Goal: Task Accomplishment & Management: Manage account settings

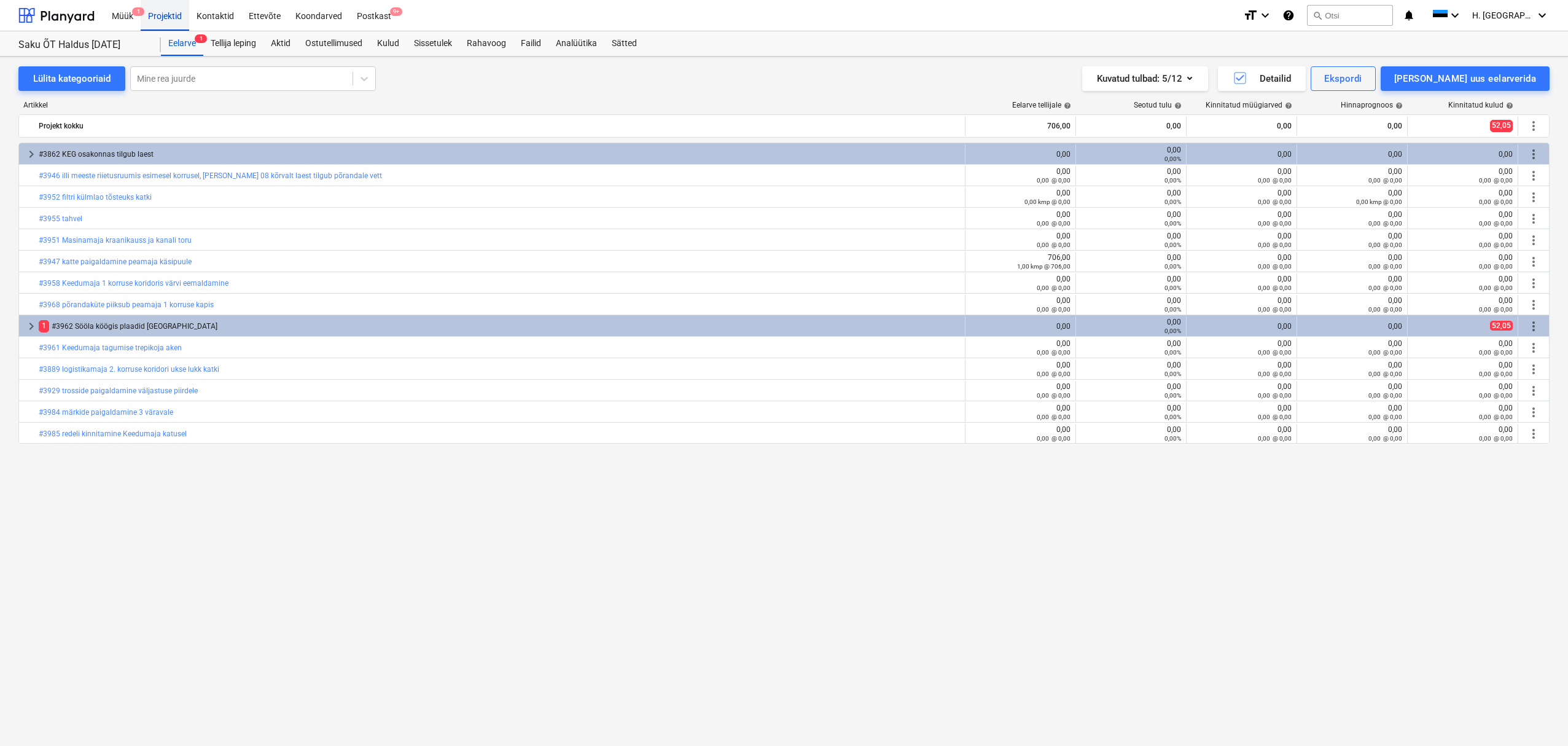
click at [164, 16] on div "Projektid" at bounding box center [165, 15] width 48 height 31
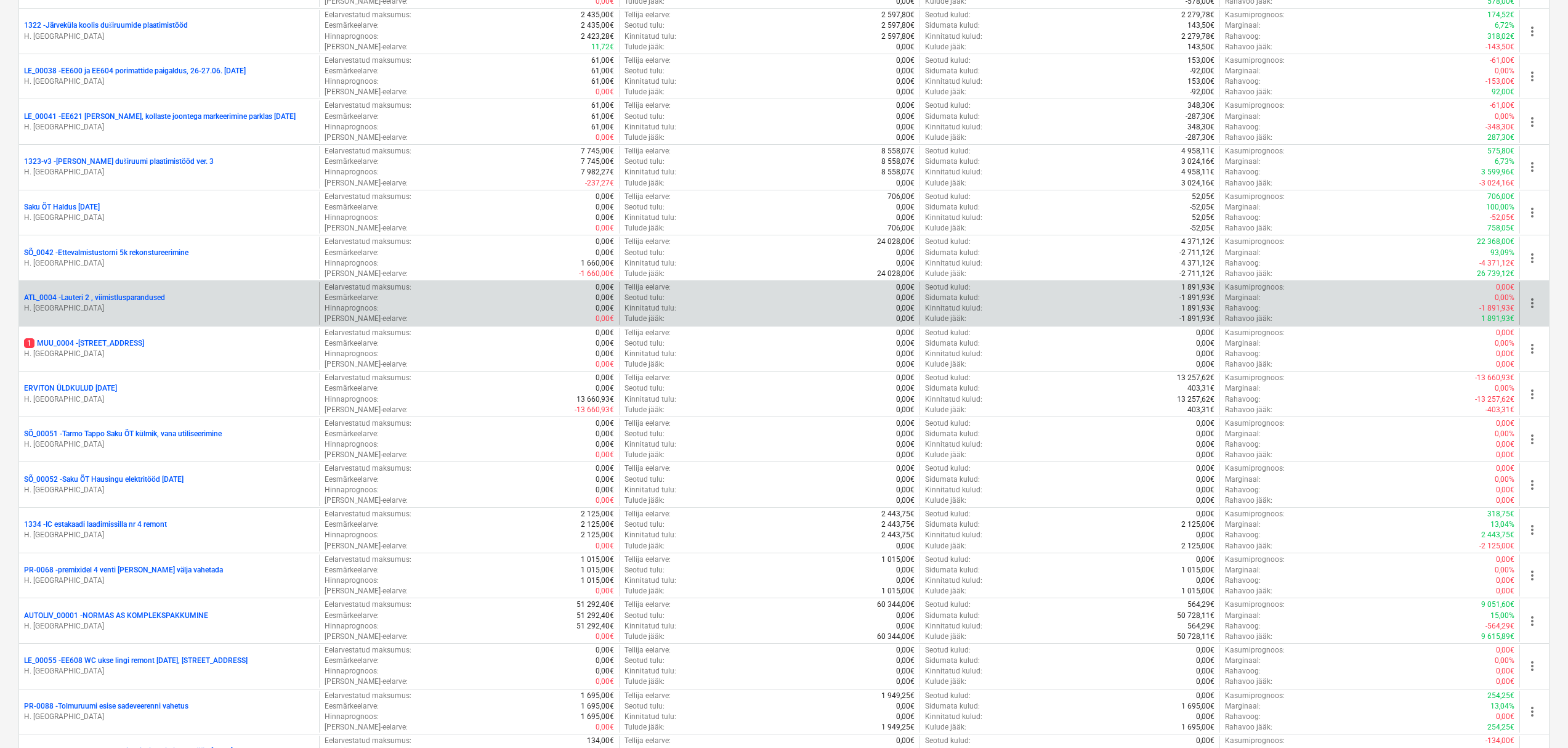
scroll to position [1138, 0]
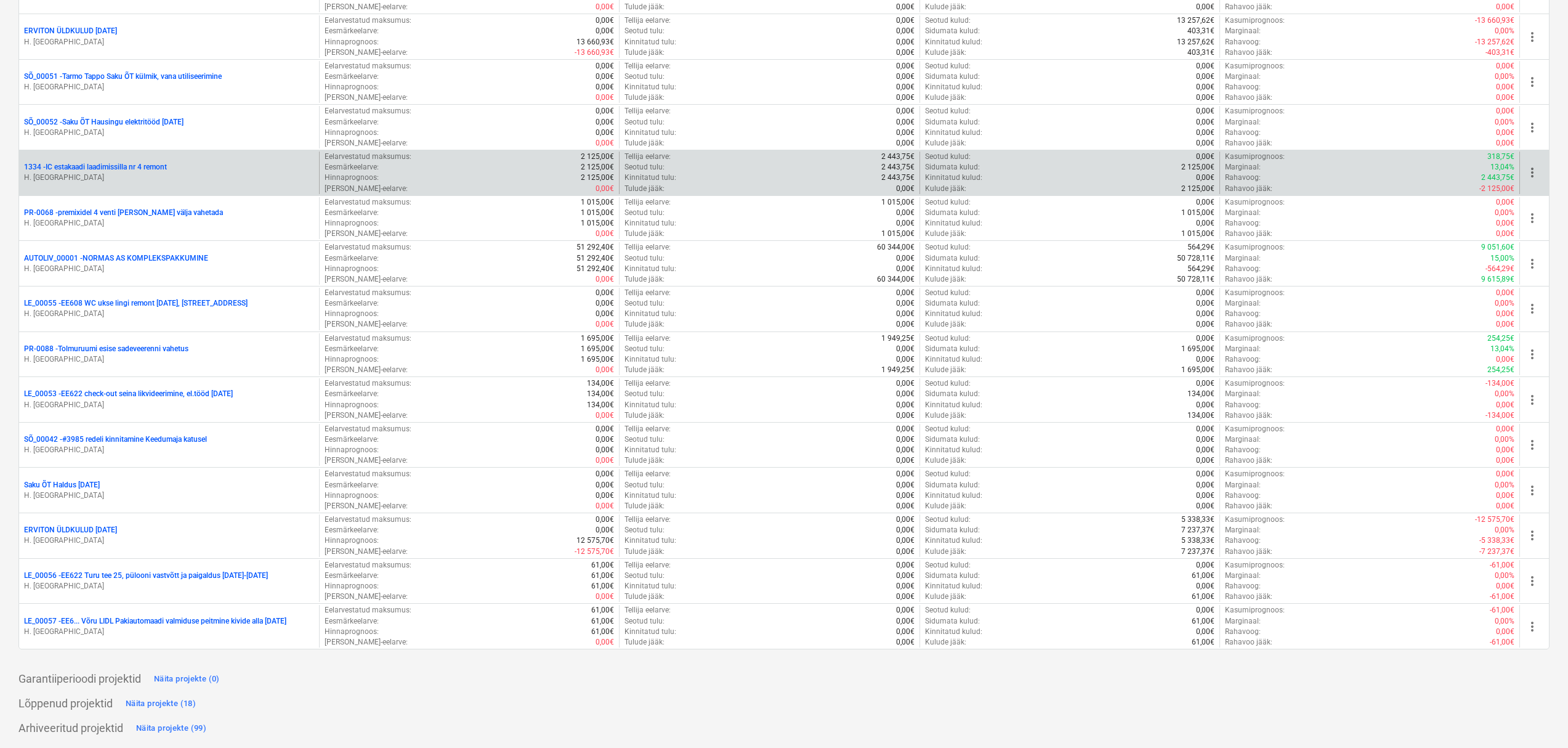
click at [161, 165] on p "1334 - IC estakaadi laadimissilla nr 4 remont" at bounding box center [95, 167] width 143 height 11
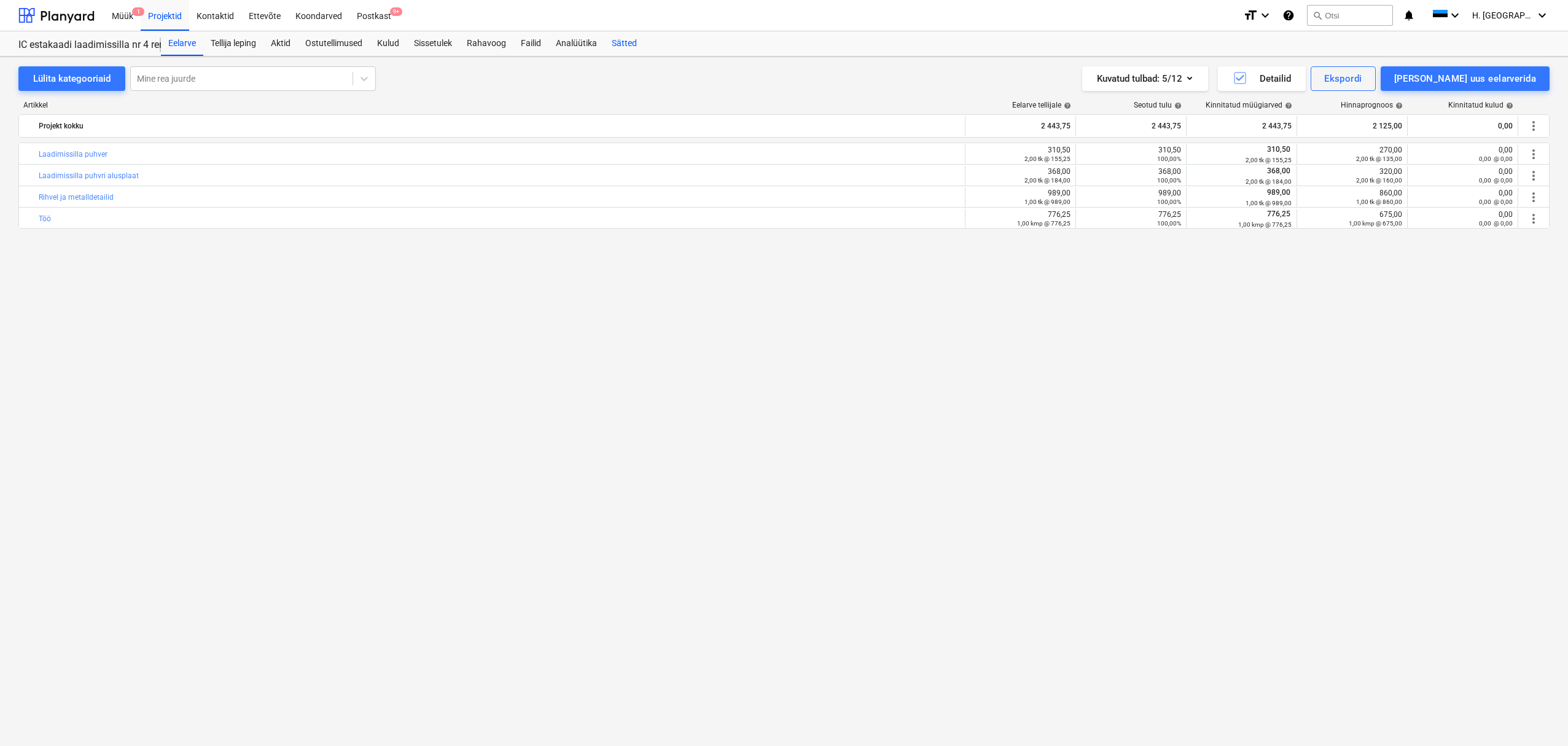
click at [629, 48] on div "Sätted" at bounding box center [625, 43] width 40 height 25
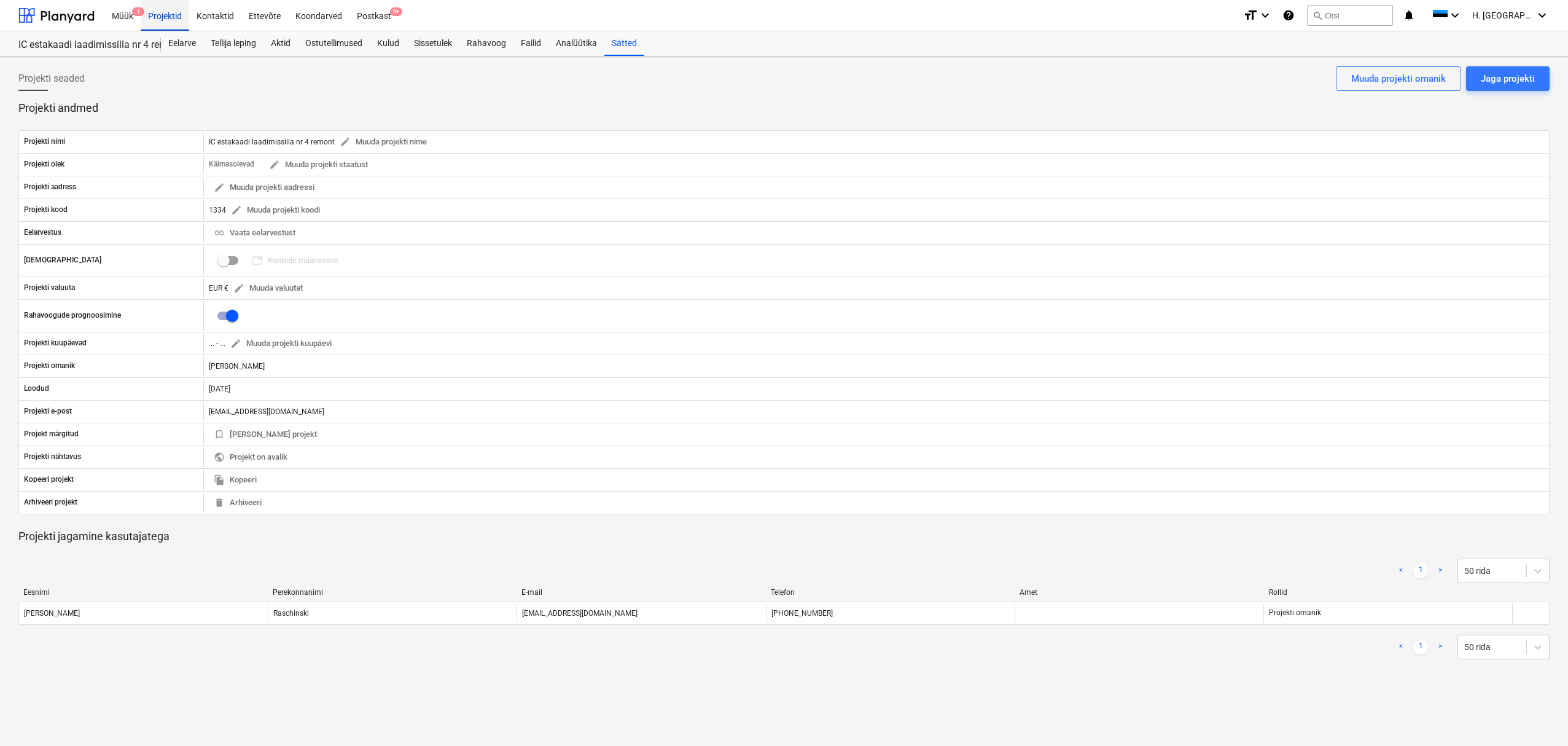
click at [168, 18] on div "Projektid" at bounding box center [165, 15] width 48 height 31
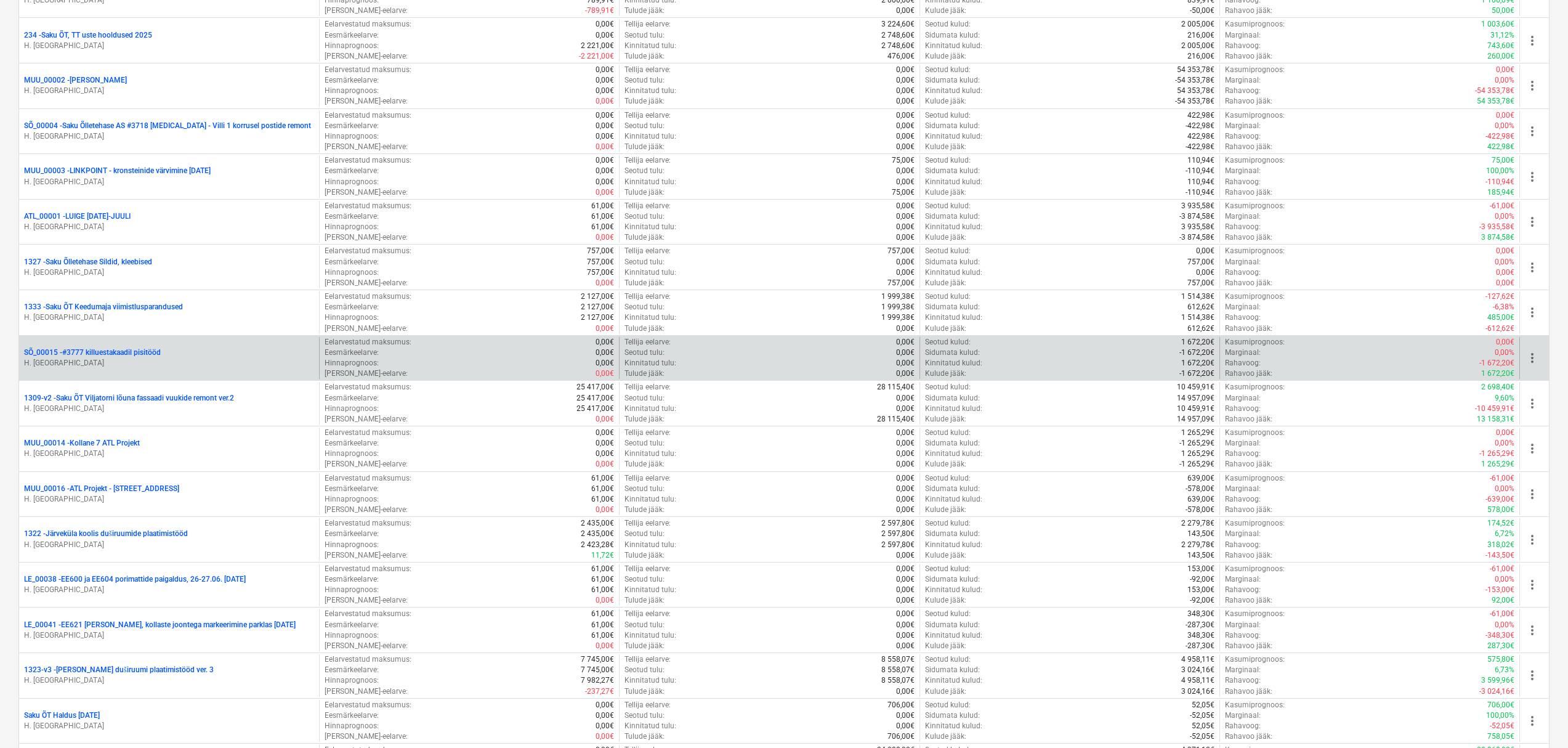
scroll to position [272, 0]
click at [140, 356] on p "SÕ_00015 - #3777 killuestakaadil pisitööd" at bounding box center [93, 354] width 137 height 11
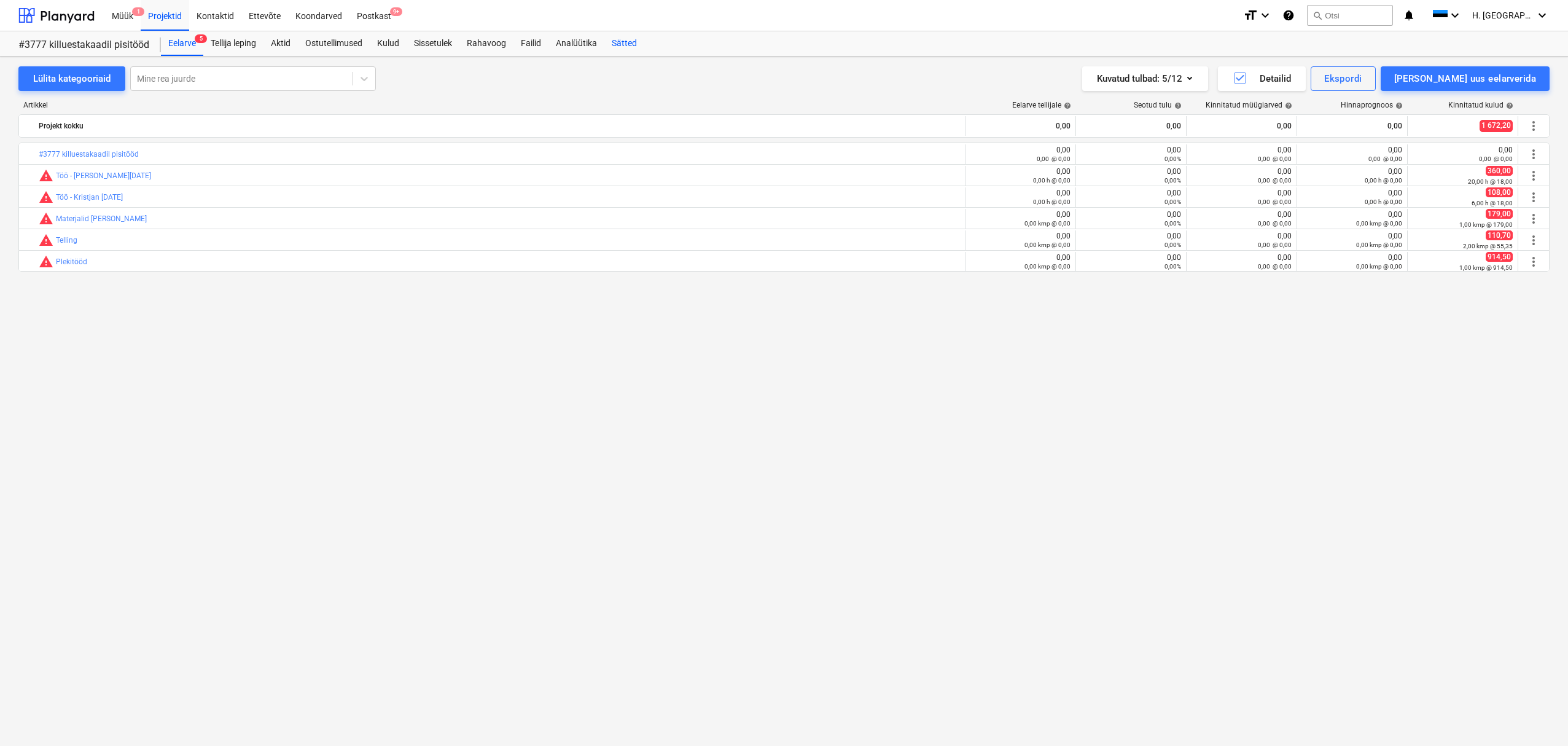
click at [627, 40] on div "Sätted" at bounding box center [625, 43] width 40 height 25
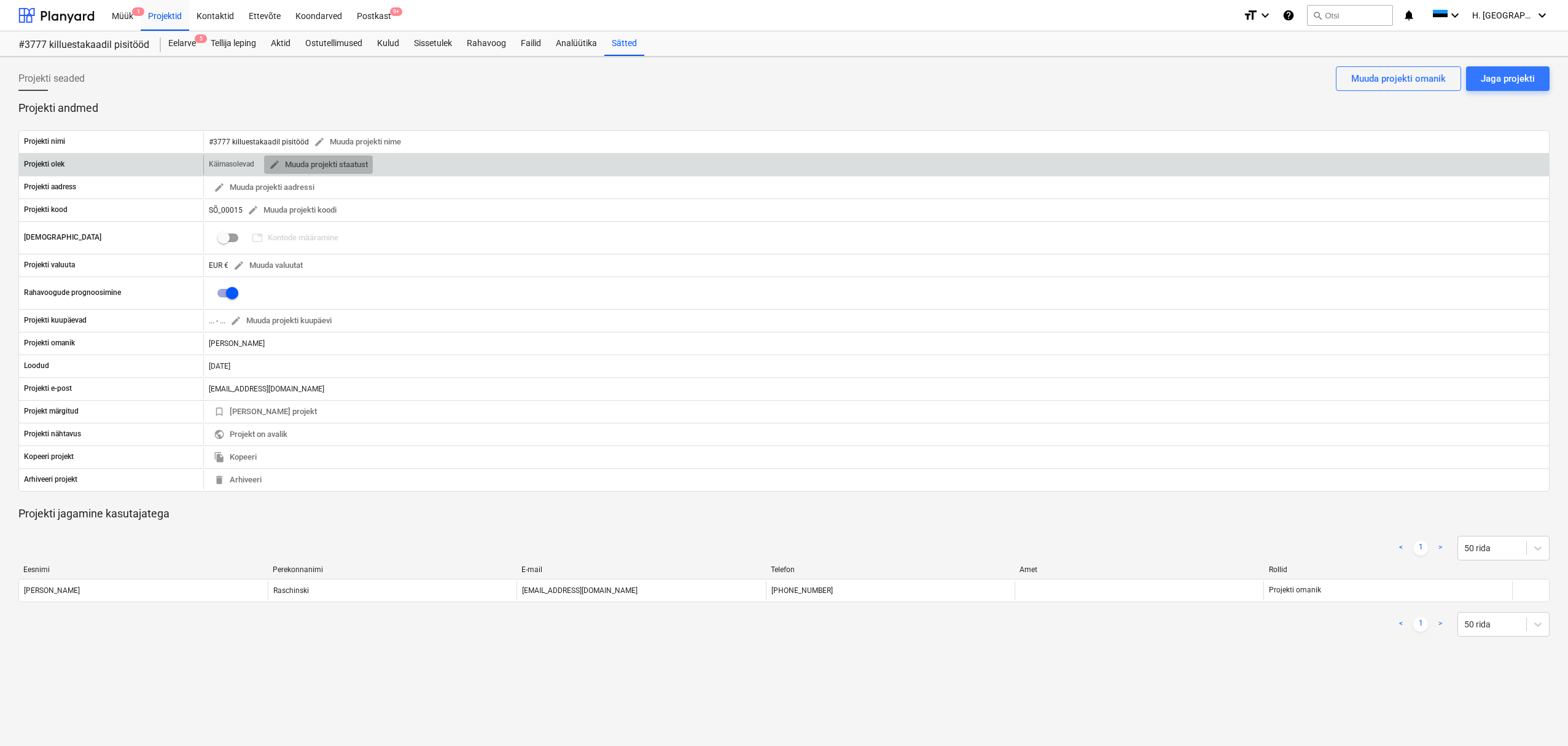
click at [371, 170] on button "edit Muuda projekti staatust" at bounding box center [318, 165] width 109 height 19
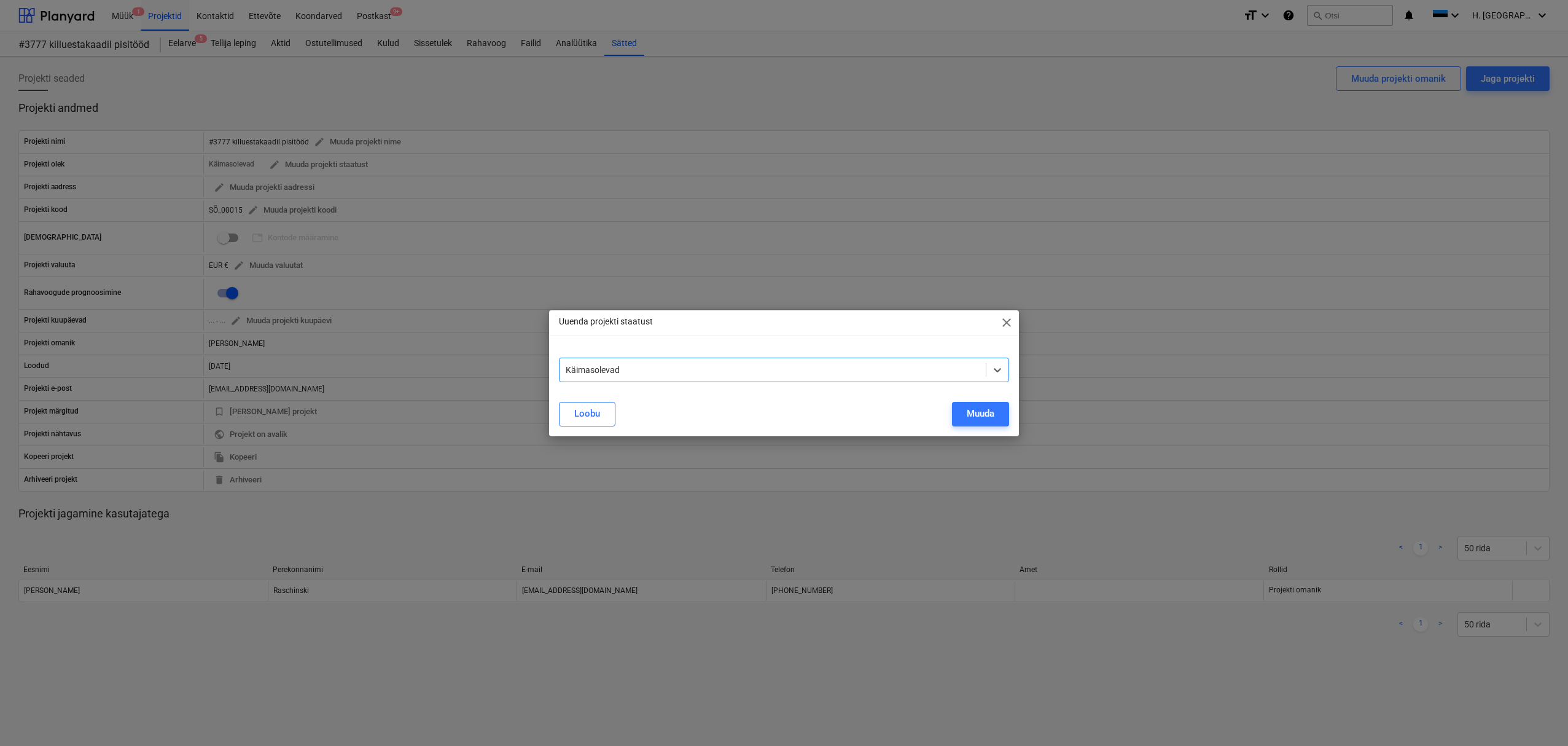
click at [637, 360] on div "Käimasolevad" at bounding box center [784, 370] width 451 height 25
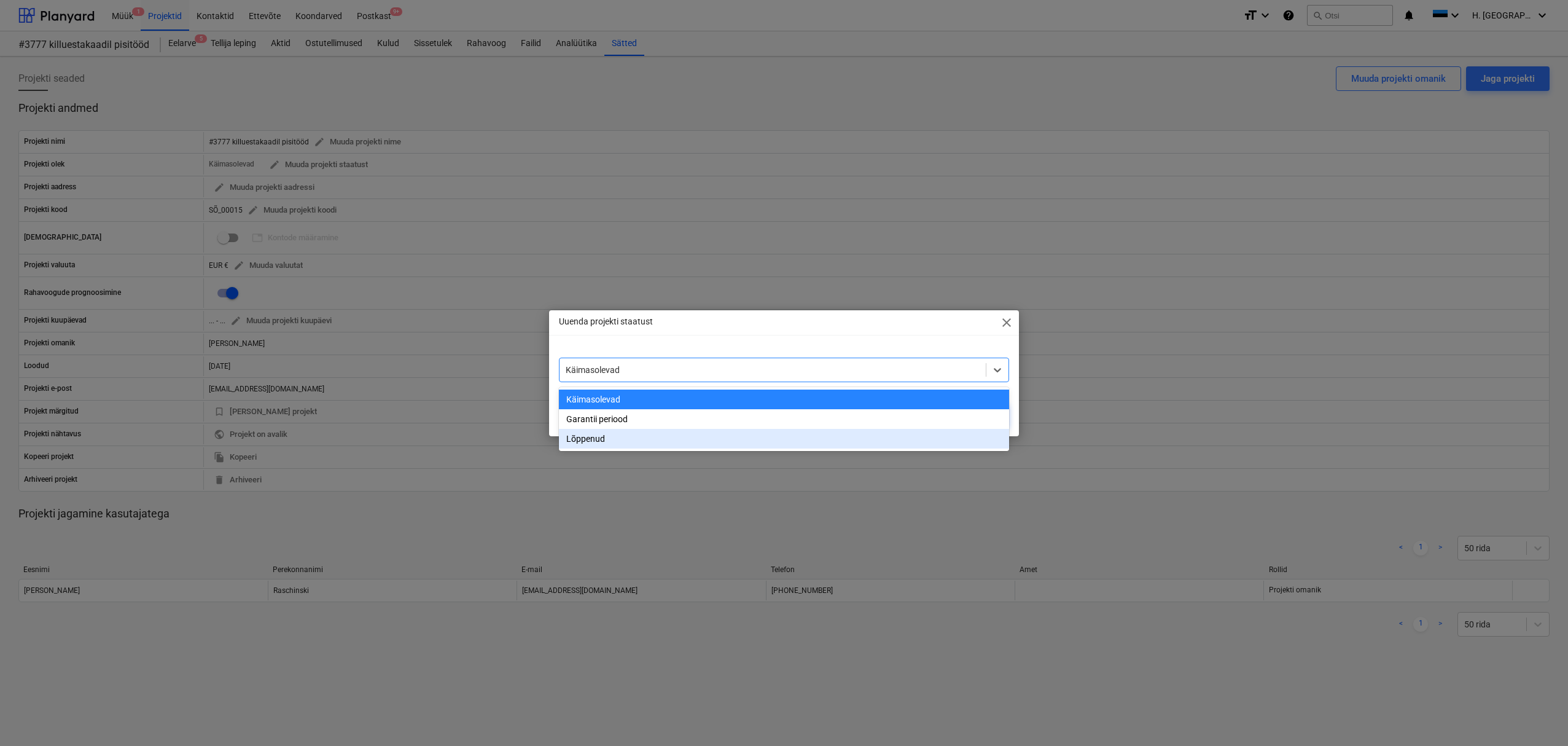
click at [615, 437] on div "Lõppenud" at bounding box center [784, 439] width 451 height 20
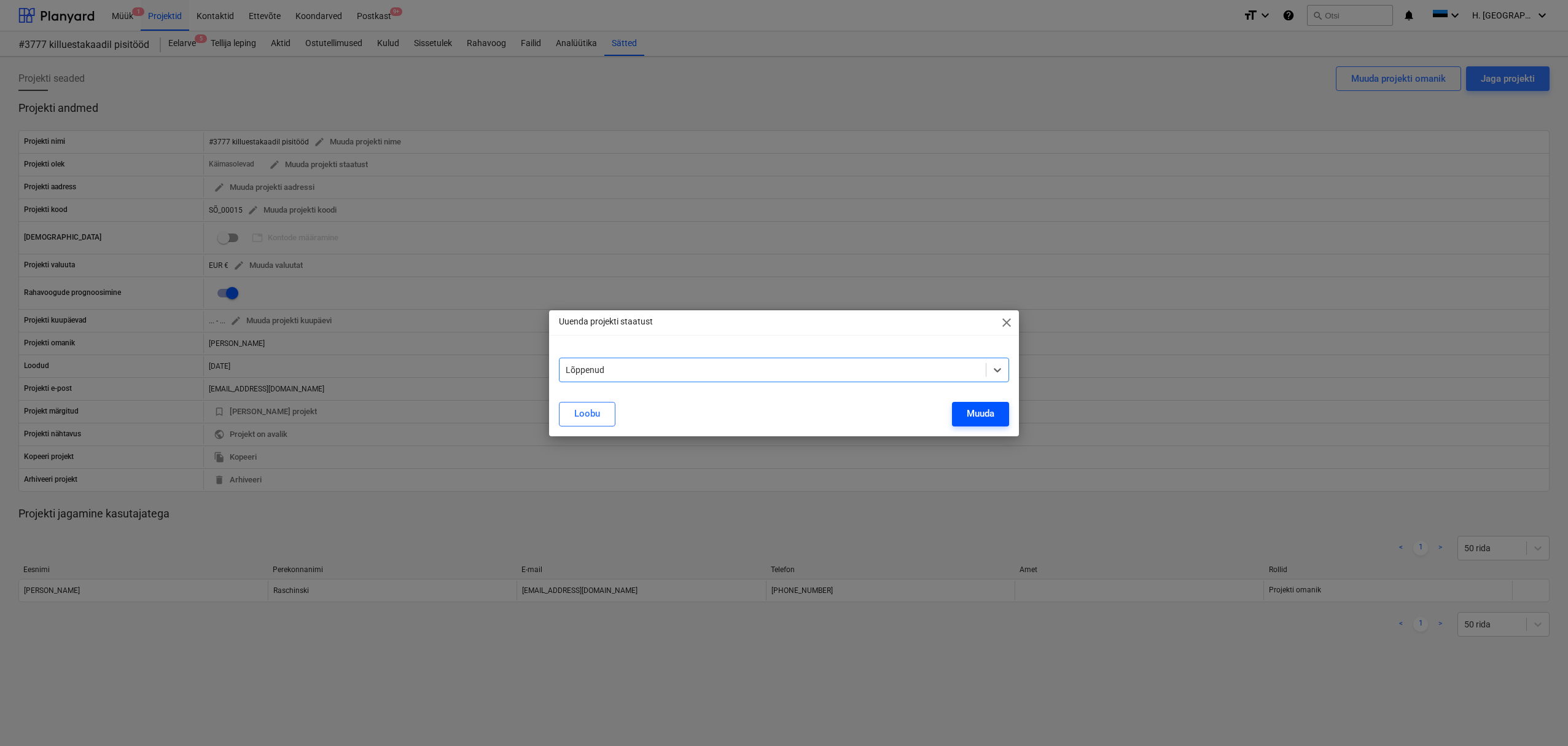
click at [990, 414] on div "Muuda" at bounding box center [980, 413] width 28 height 16
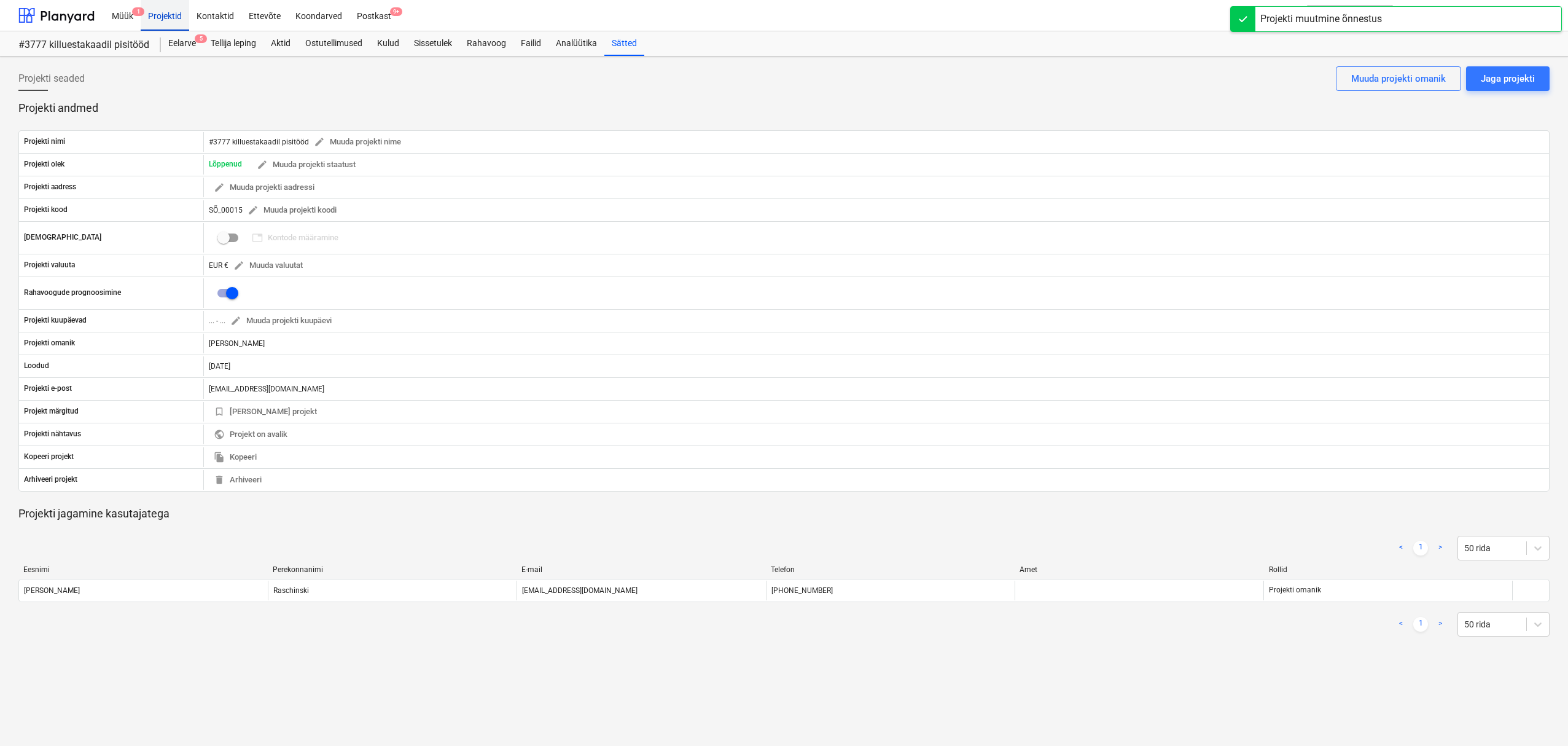
click at [170, 20] on div "Projektid" at bounding box center [165, 15] width 48 height 31
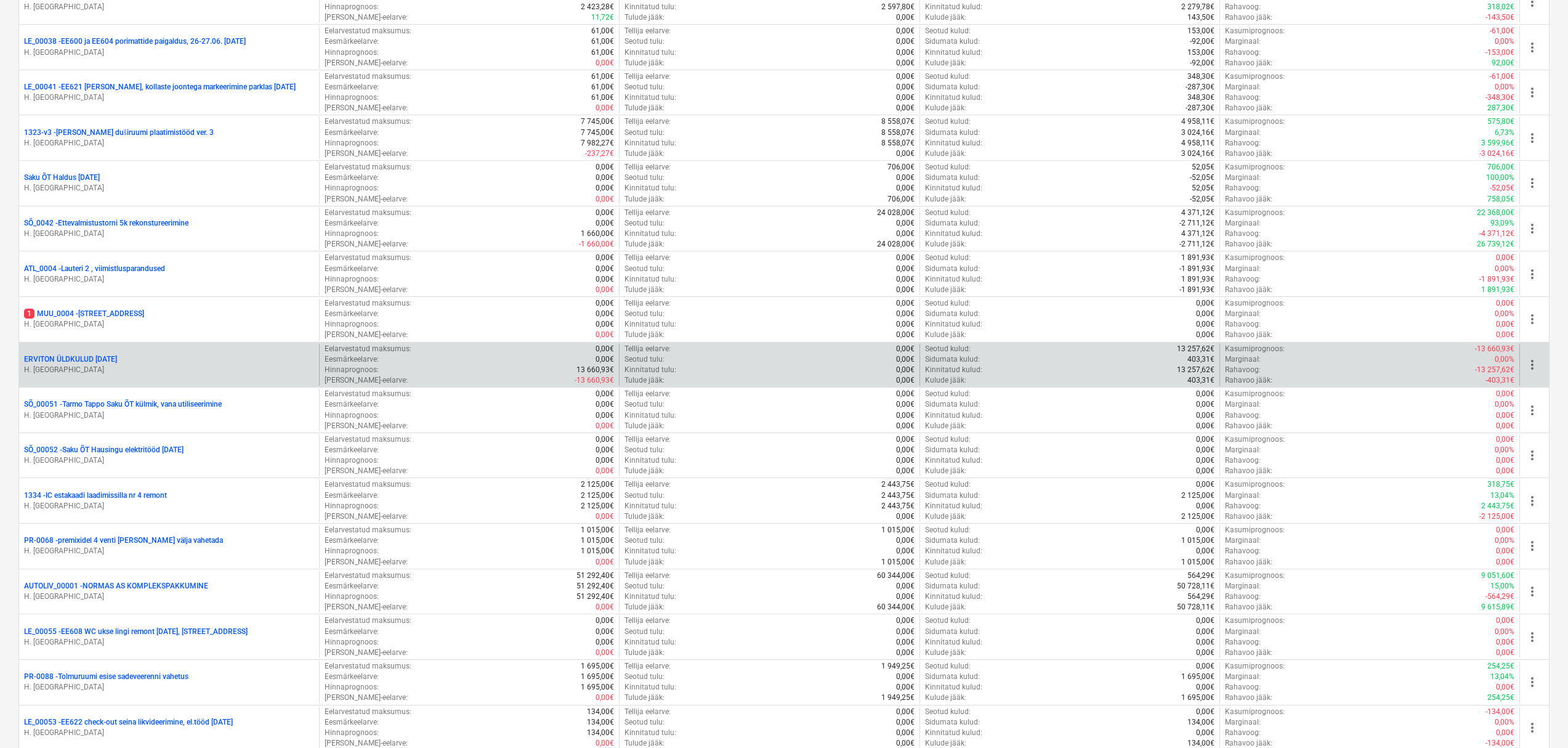
scroll to position [785, 0]
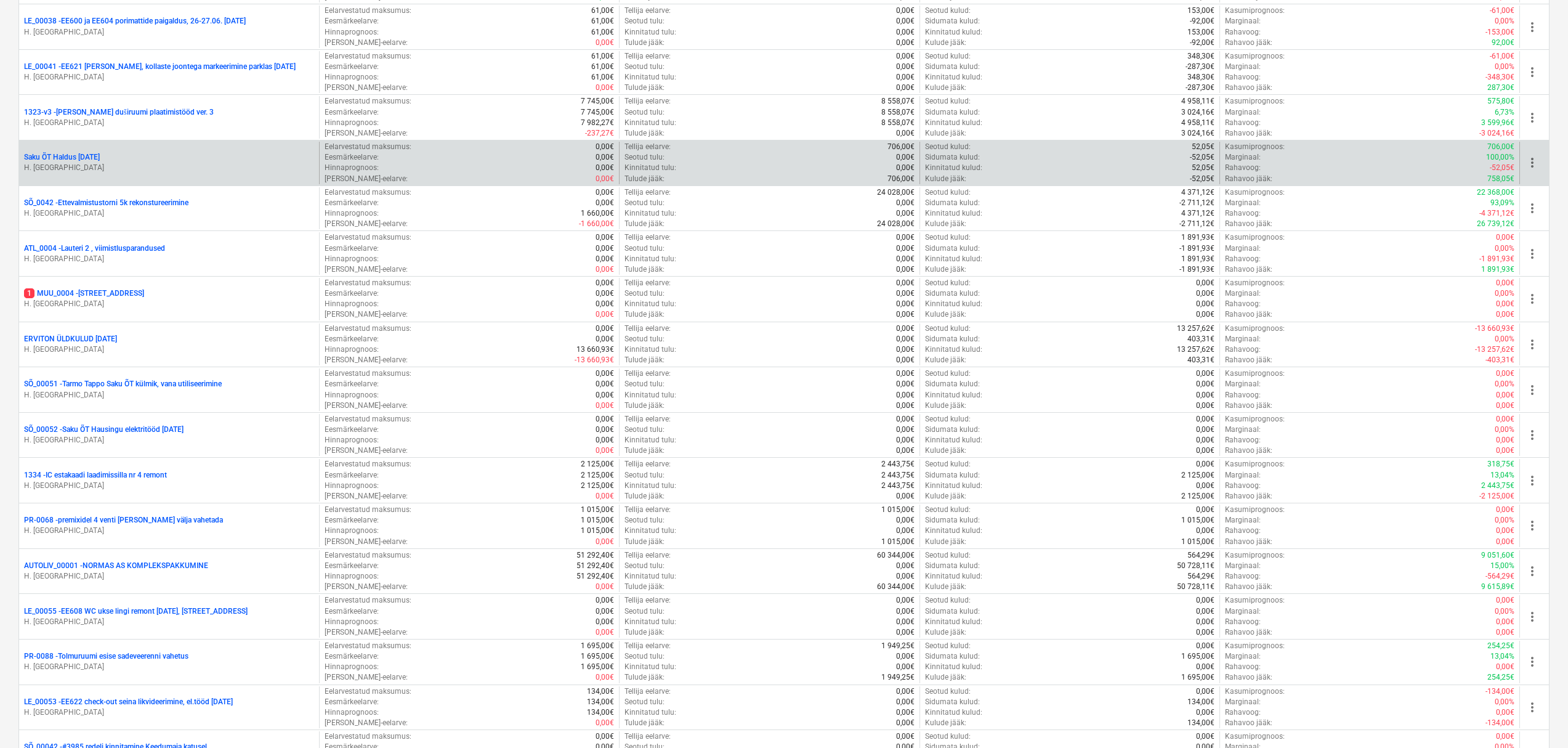
click at [100, 156] on p "Saku ÕT Haldus [DATE]" at bounding box center [62, 157] width 75 height 11
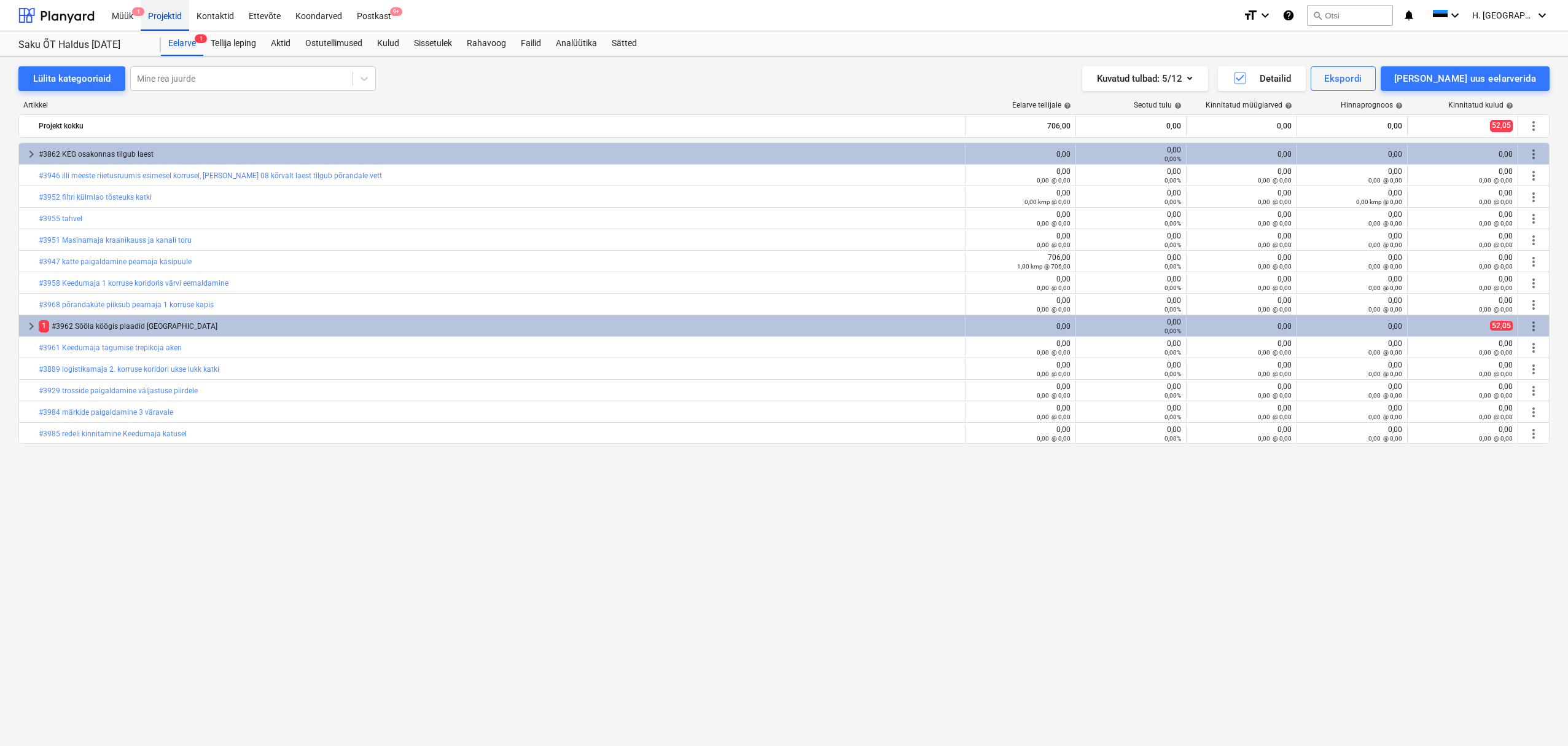
click at [163, 21] on div "Projektid" at bounding box center [165, 15] width 48 height 31
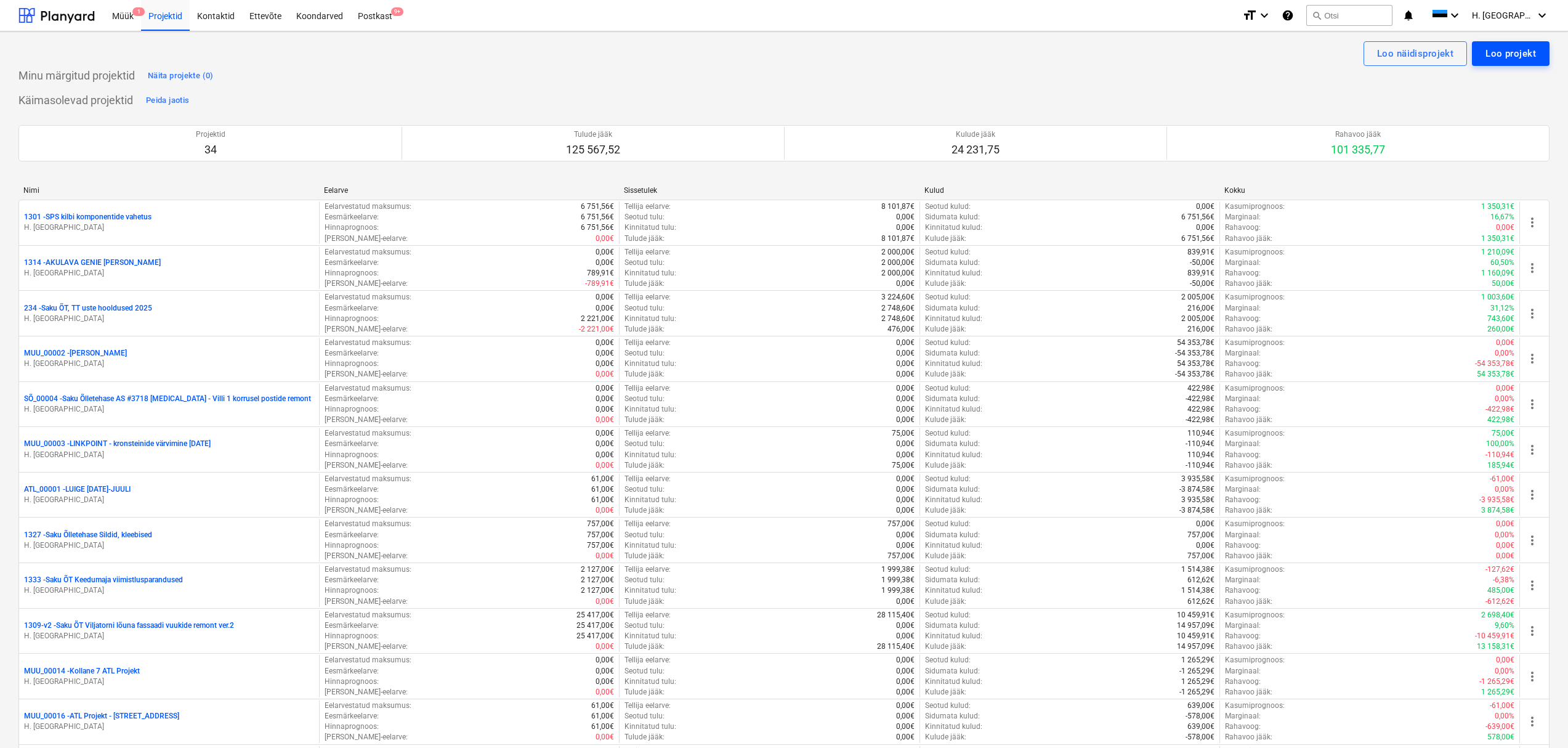
click at [1513, 53] on div "Loo projekt" at bounding box center [1510, 53] width 51 height 16
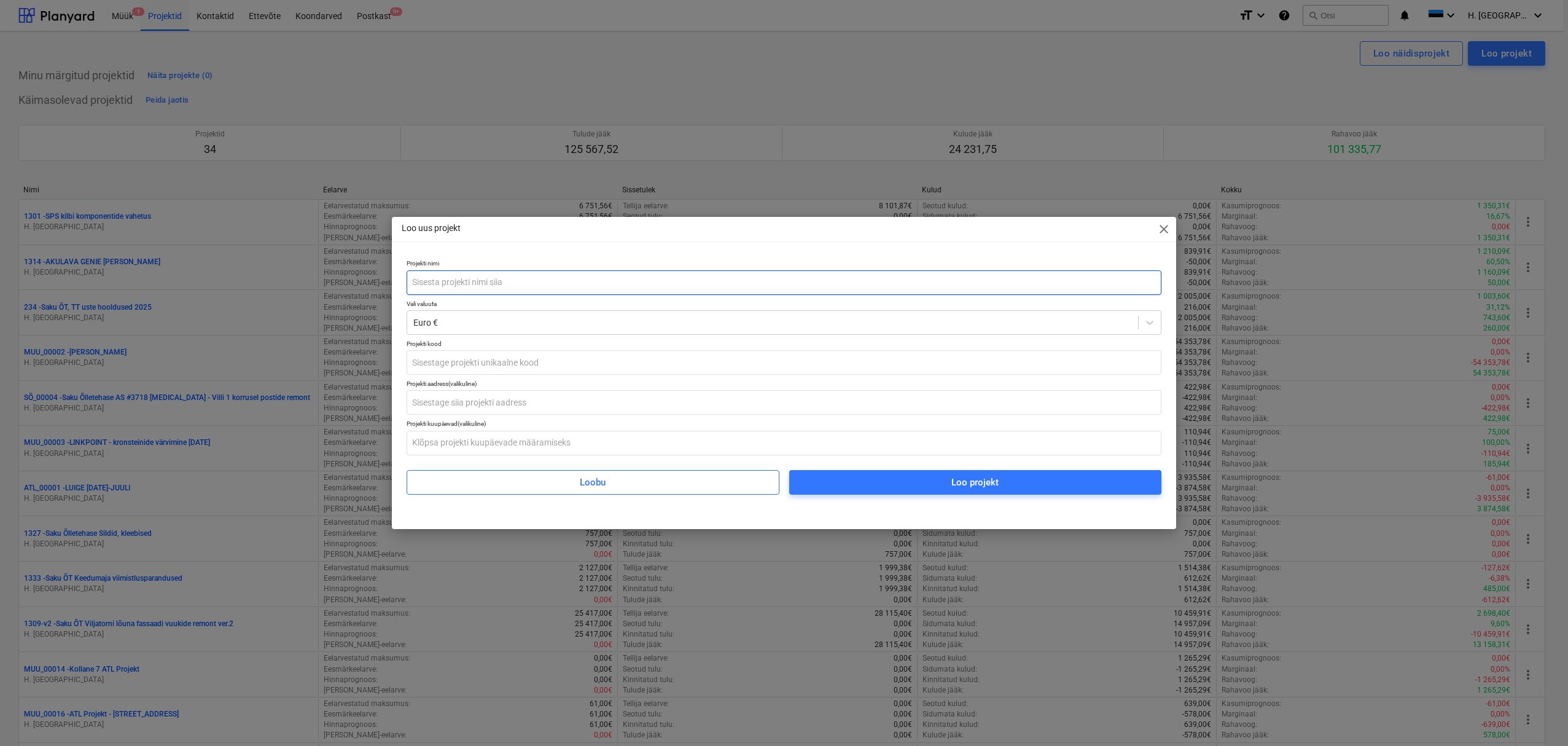
click at [552, 285] on input "text" at bounding box center [784, 283] width 755 height 25
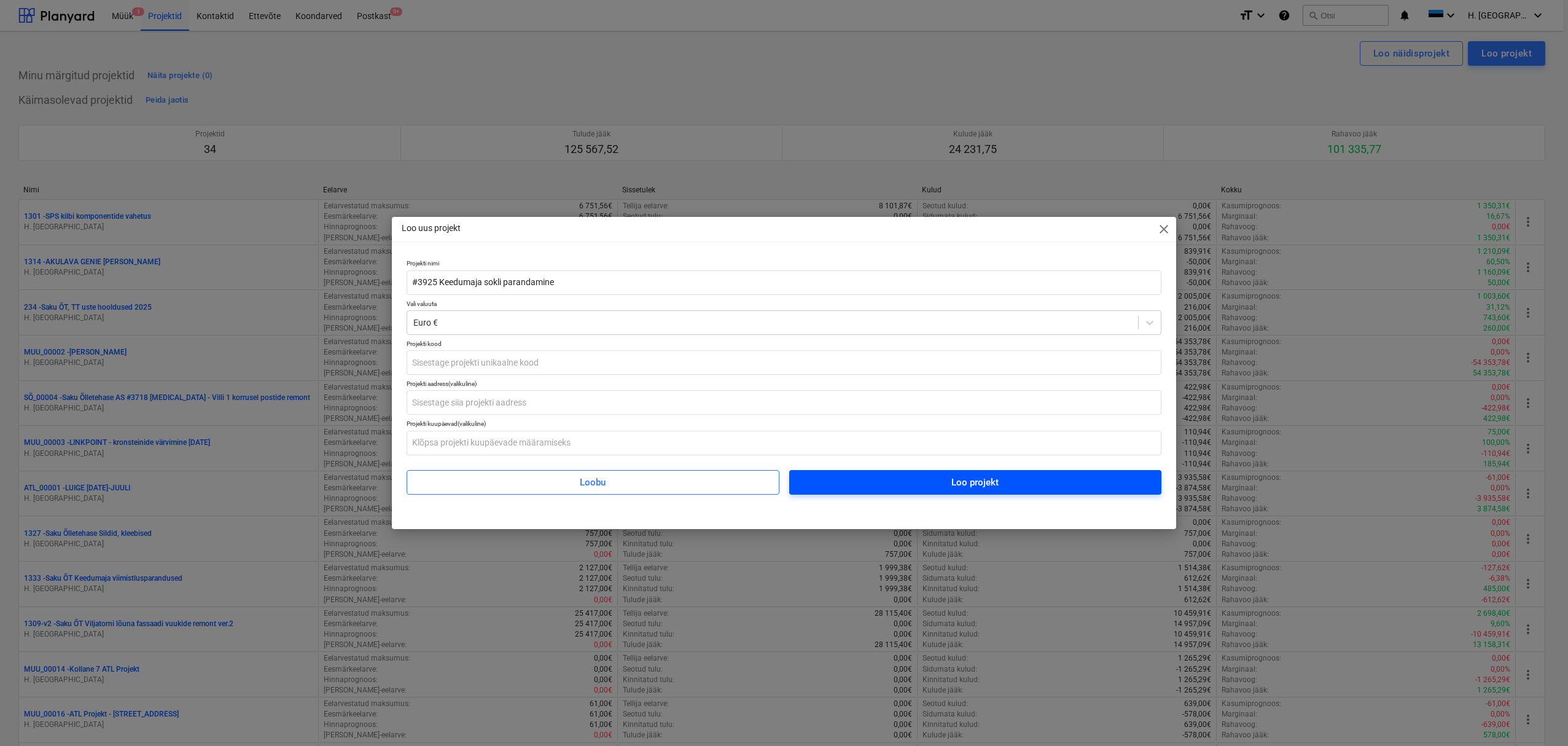
type input "#3925 Keedumaja sokli parandamine"
click at [891, 488] on span "Loo projekt" at bounding box center [975, 482] width 343 height 16
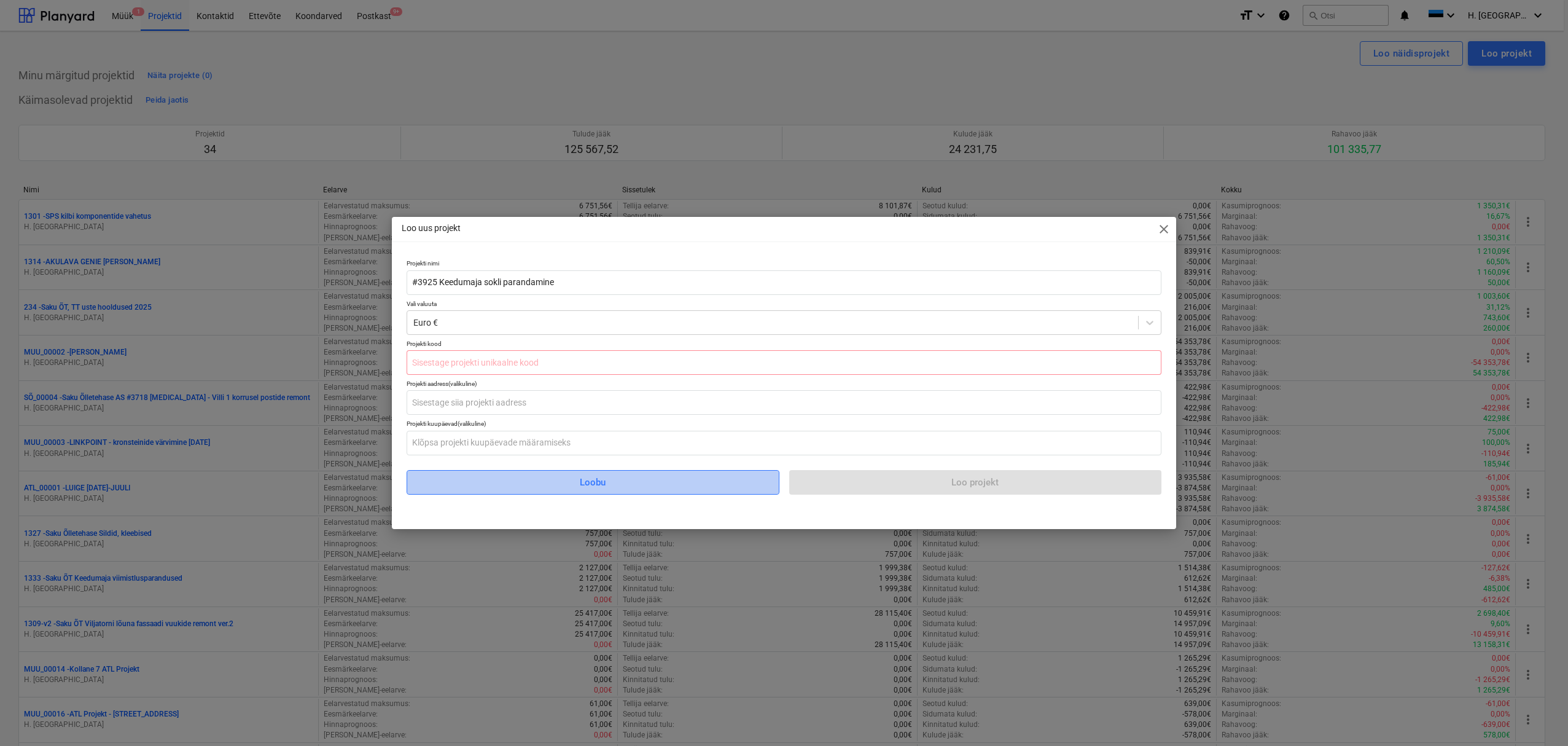
click at [638, 485] on span "Loobu" at bounding box center [593, 482] width 341 height 16
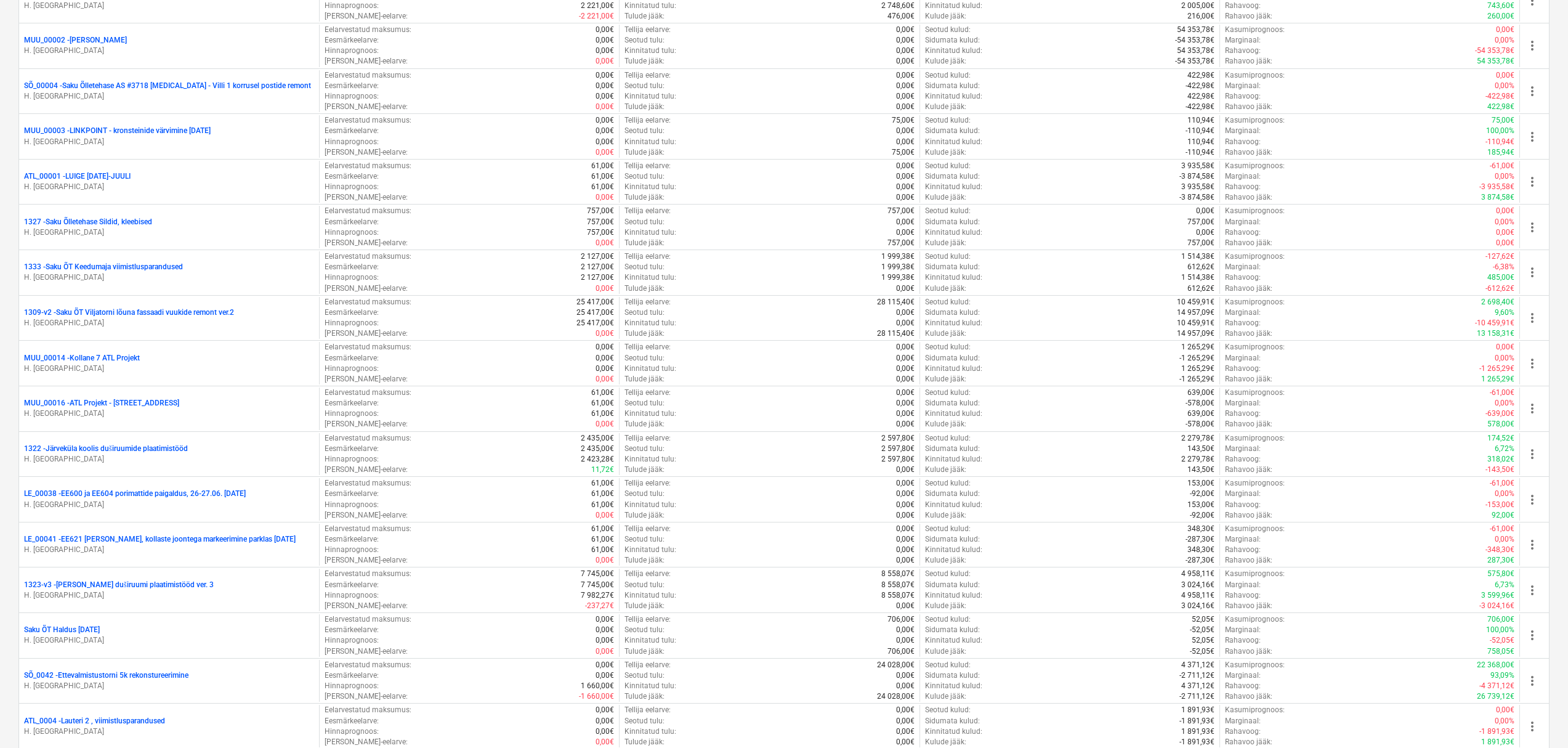
scroll to position [750, 0]
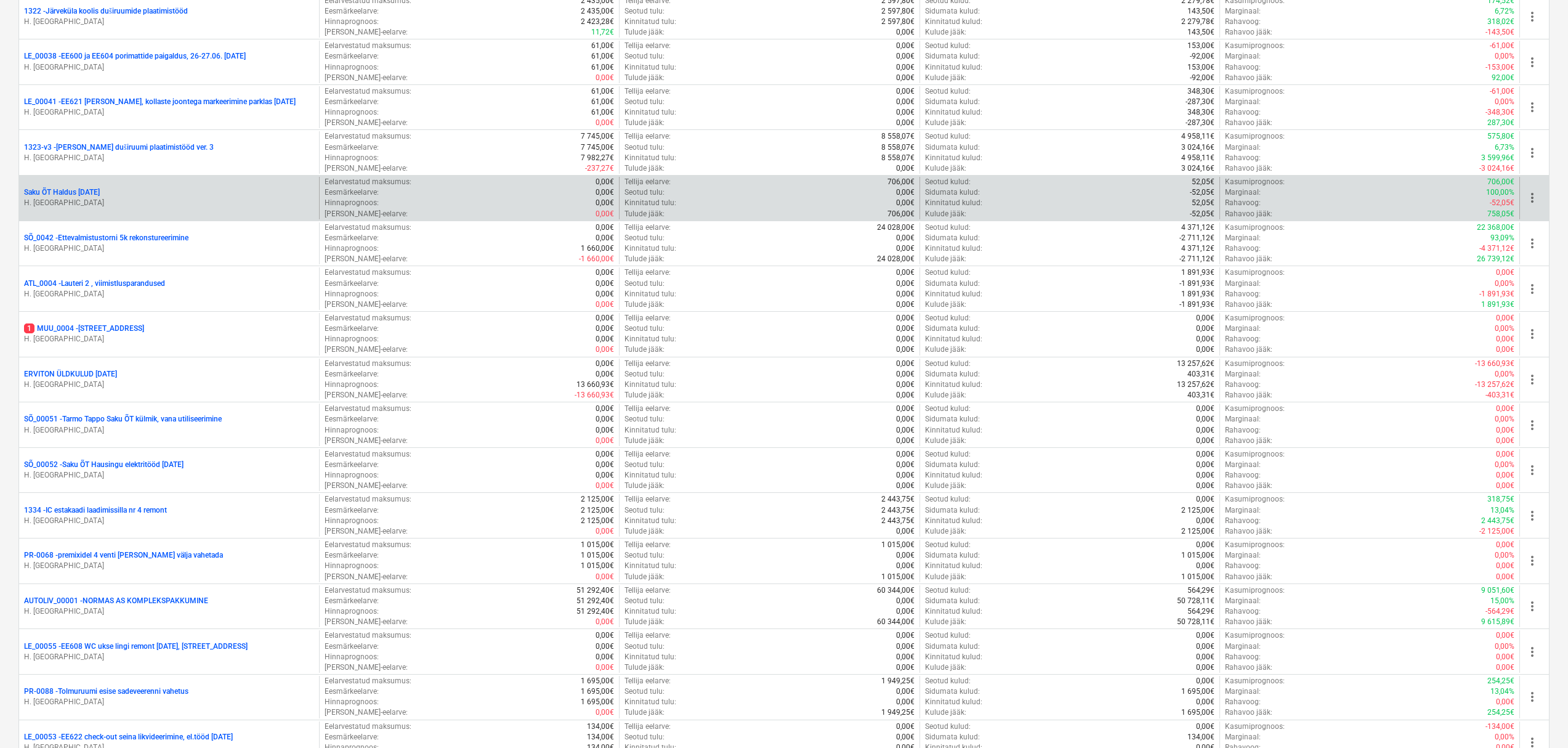
click at [116, 185] on div "Saku ÕT Haldus [DATE] H. [GEOGRAPHIC_DATA]" at bounding box center [169, 198] width 300 height 43
click at [100, 193] on p "Saku ÕT Haldus [DATE]" at bounding box center [62, 192] width 75 height 11
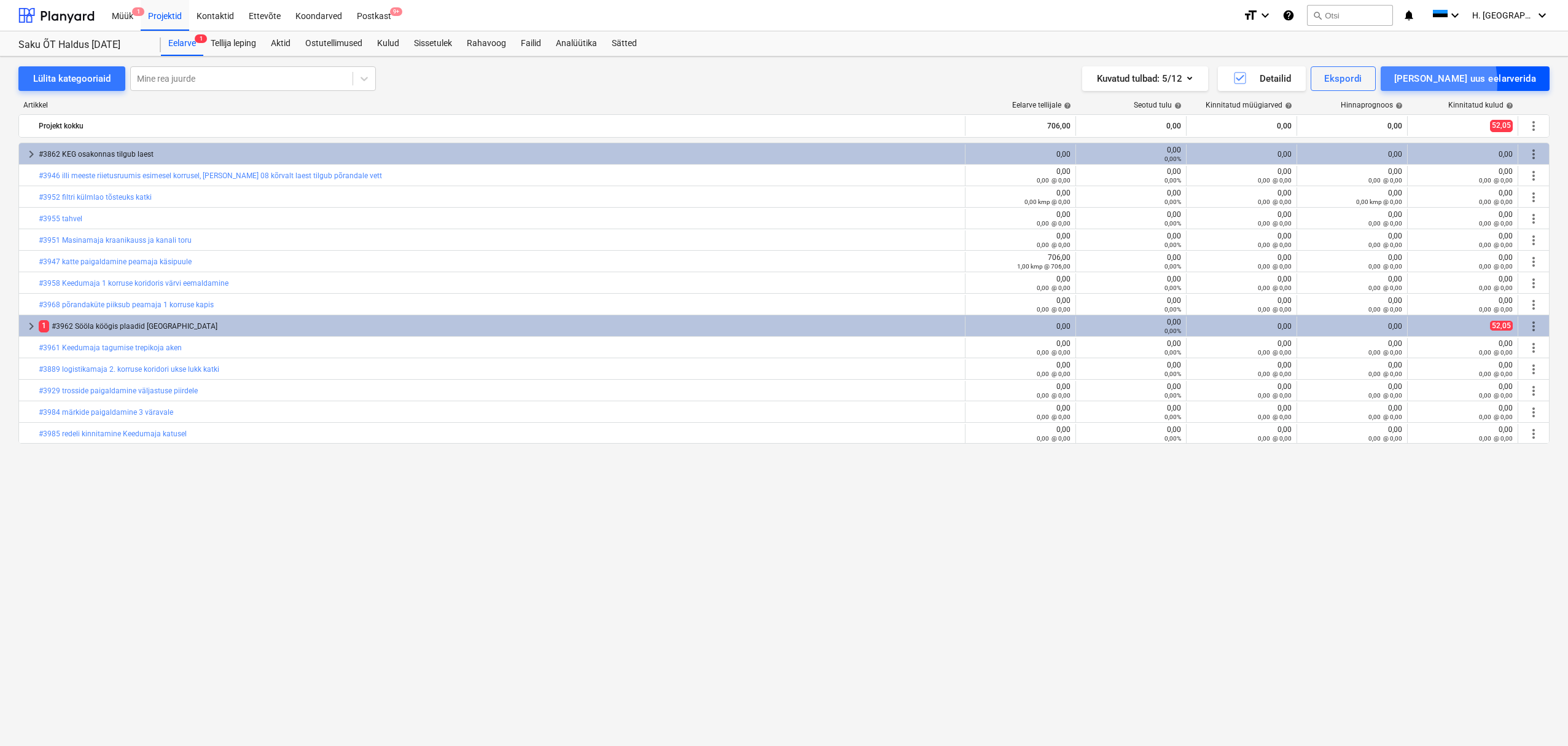
click at [1460, 83] on div "[PERSON_NAME] uus eelarverida" at bounding box center [1466, 79] width 142 height 16
click at [1485, 125] on div "[PERSON_NAME]" at bounding box center [1474, 131] width 153 height 21
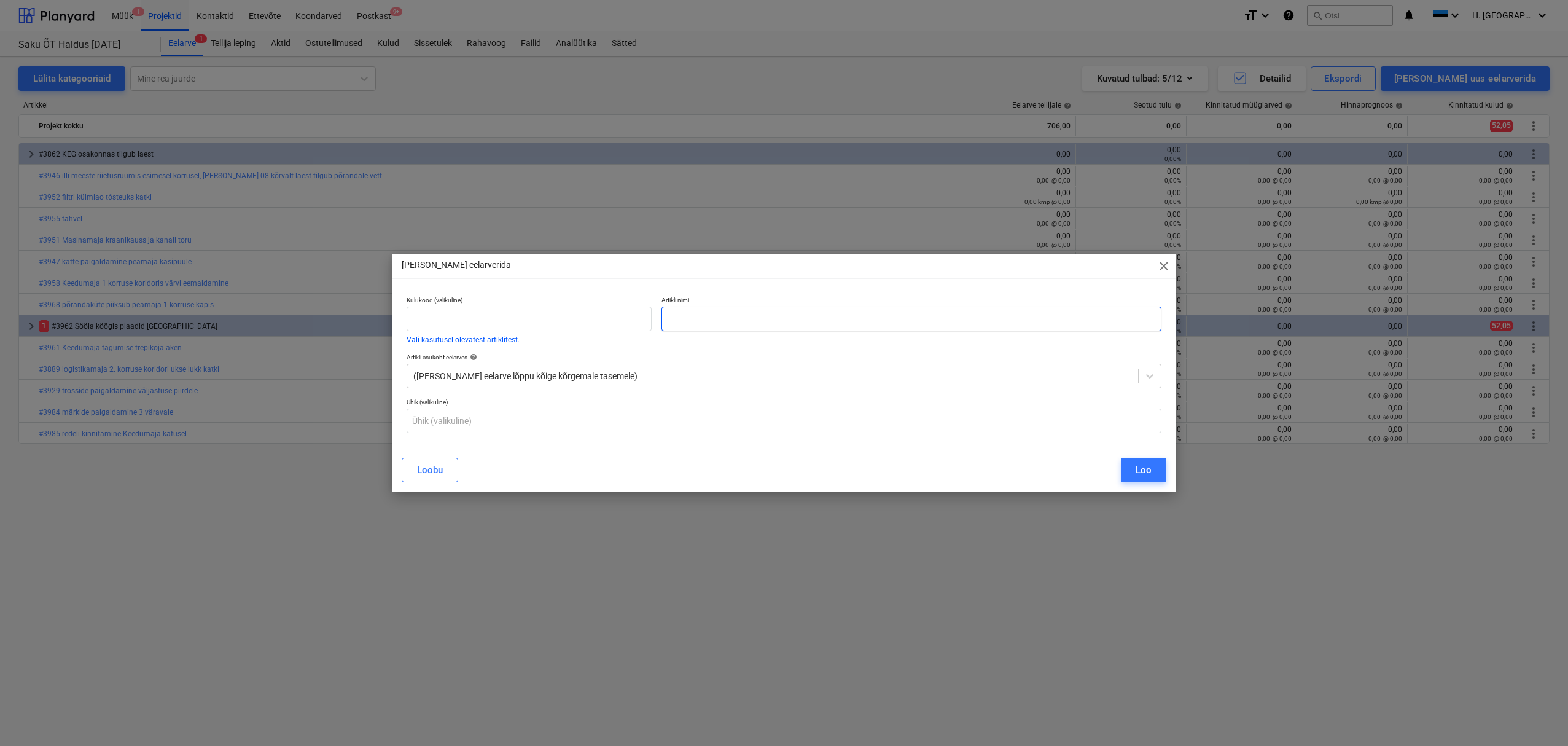
click at [997, 317] on input "text" at bounding box center [911, 319] width 500 height 25
paste input "#3925 Keedumaja sokli parandamine"
type input "#3925 Keedumaja sokli parandamine"
click at [1154, 476] on button "Loo" at bounding box center [1144, 470] width 45 height 25
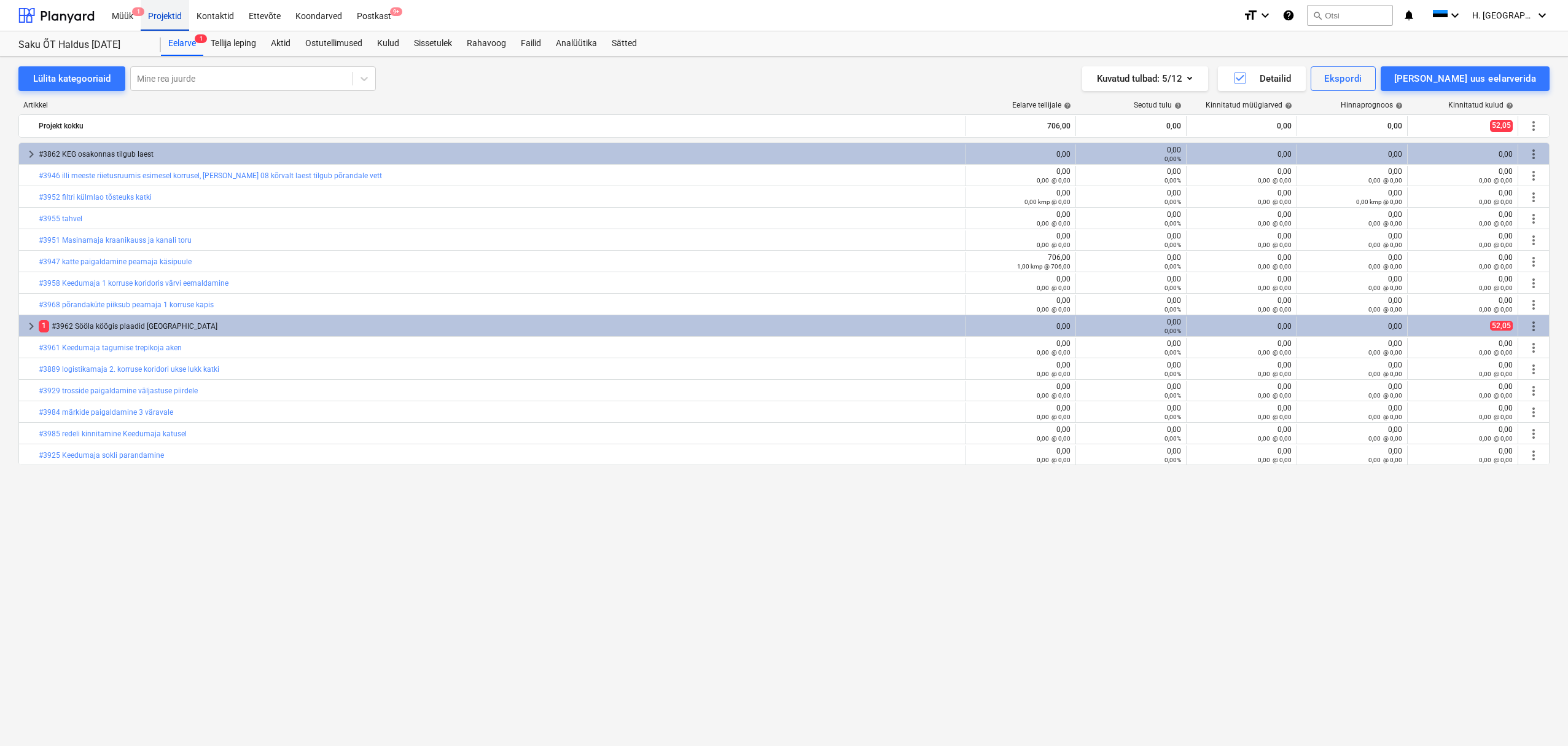
click at [171, 16] on div "Projektid" at bounding box center [165, 15] width 48 height 31
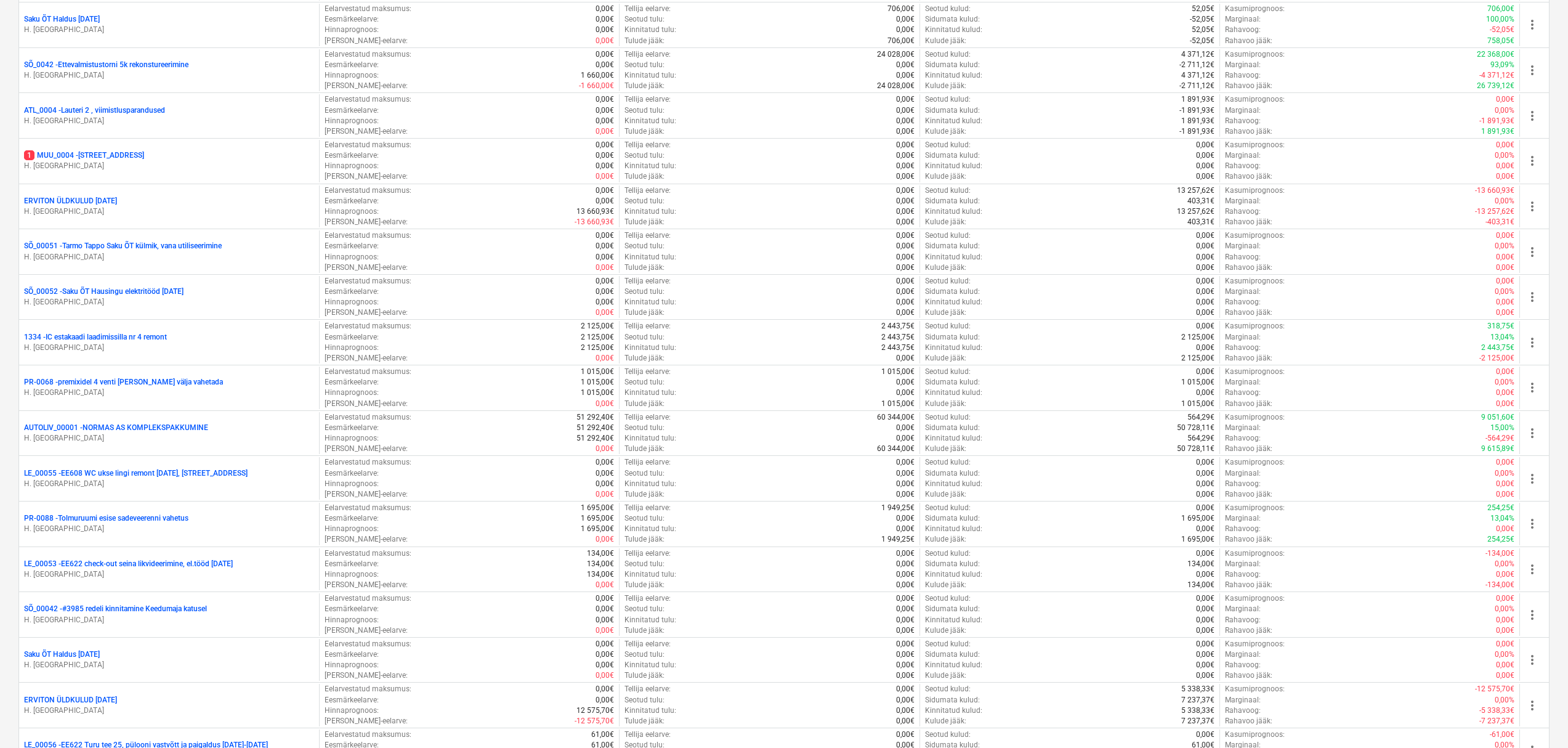
scroll to position [982, 0]
